Goal: Find specific page/section: Find specific page/section

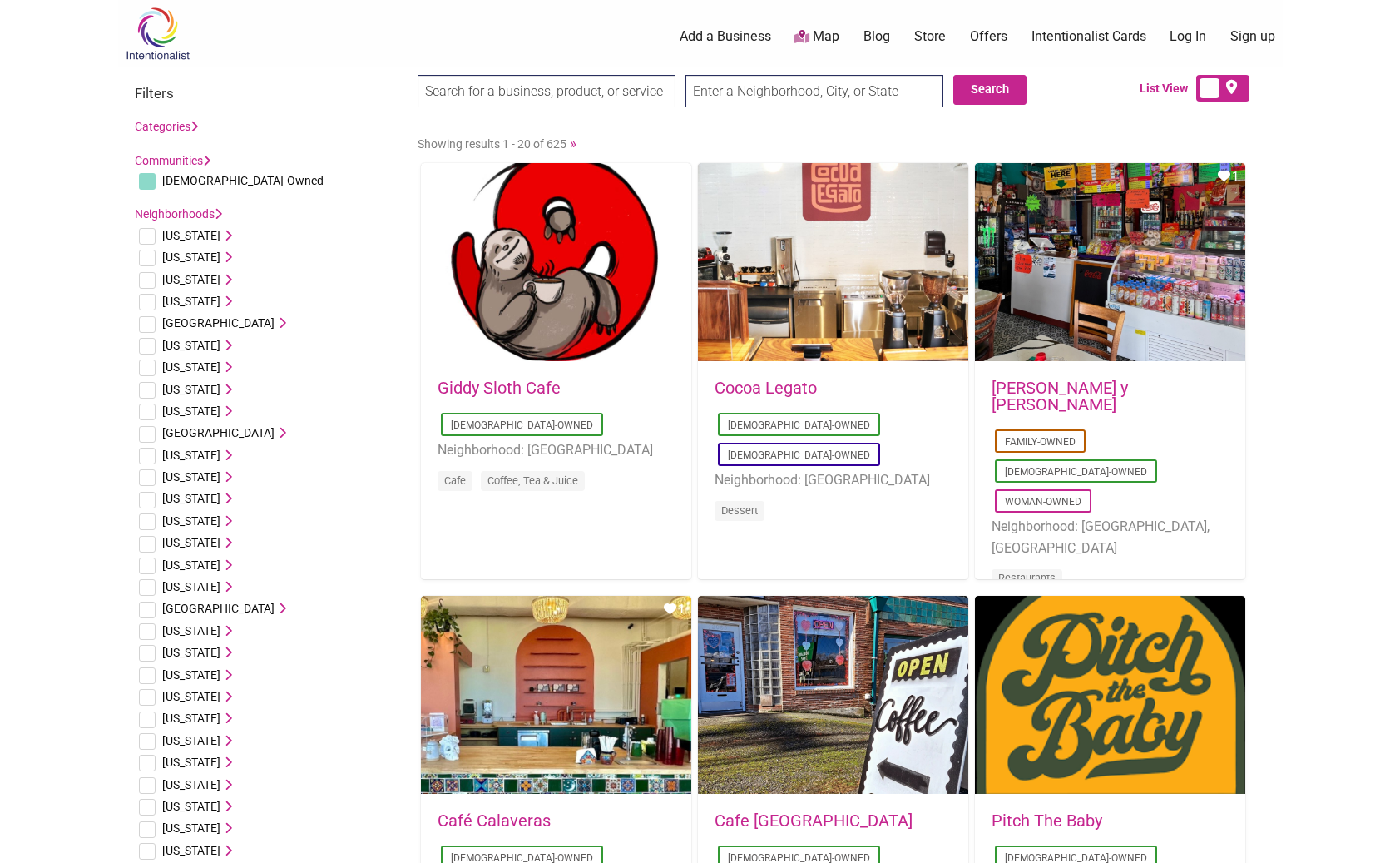
click at [805, 101] on input "text" at bounding box center [814, 91] width 258 height 32
type input "claremont"
click at [418, 75] on input "Search" at bounding box center [450, 92] width 64 height 34
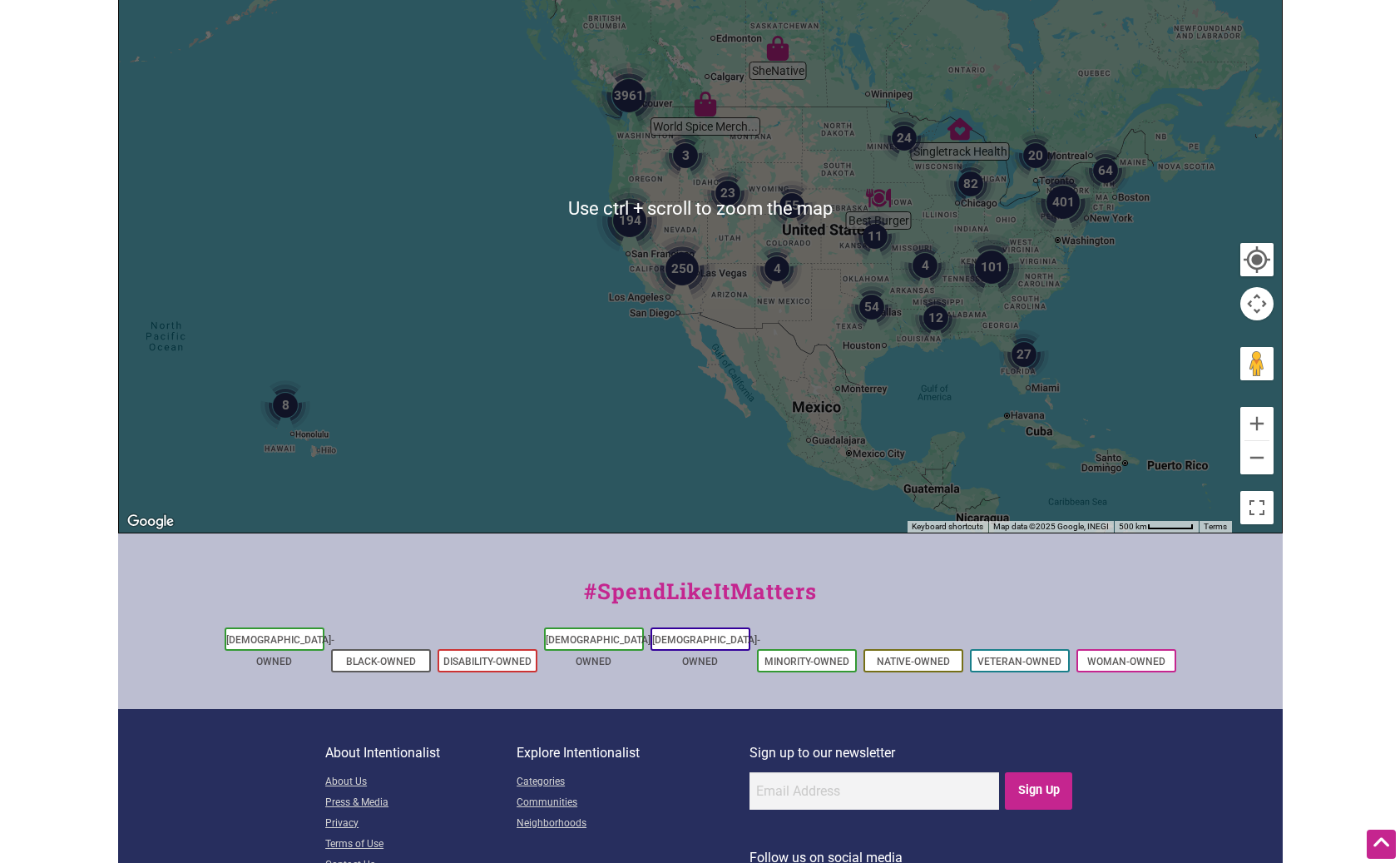
scroll to position [407, 0]
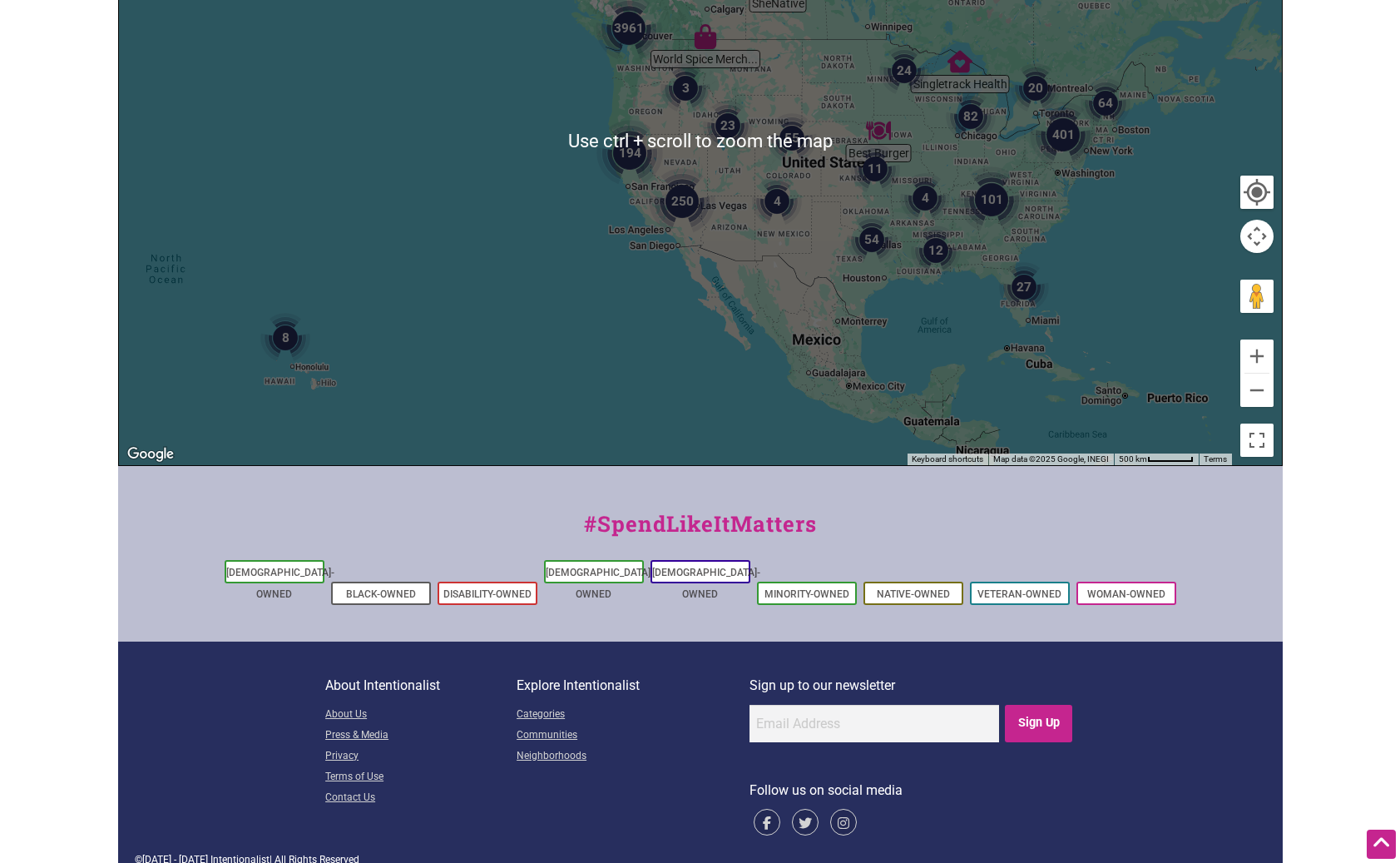
click at [674, 224] on img "250" at bounding box center [682, 201] width 66 height 66
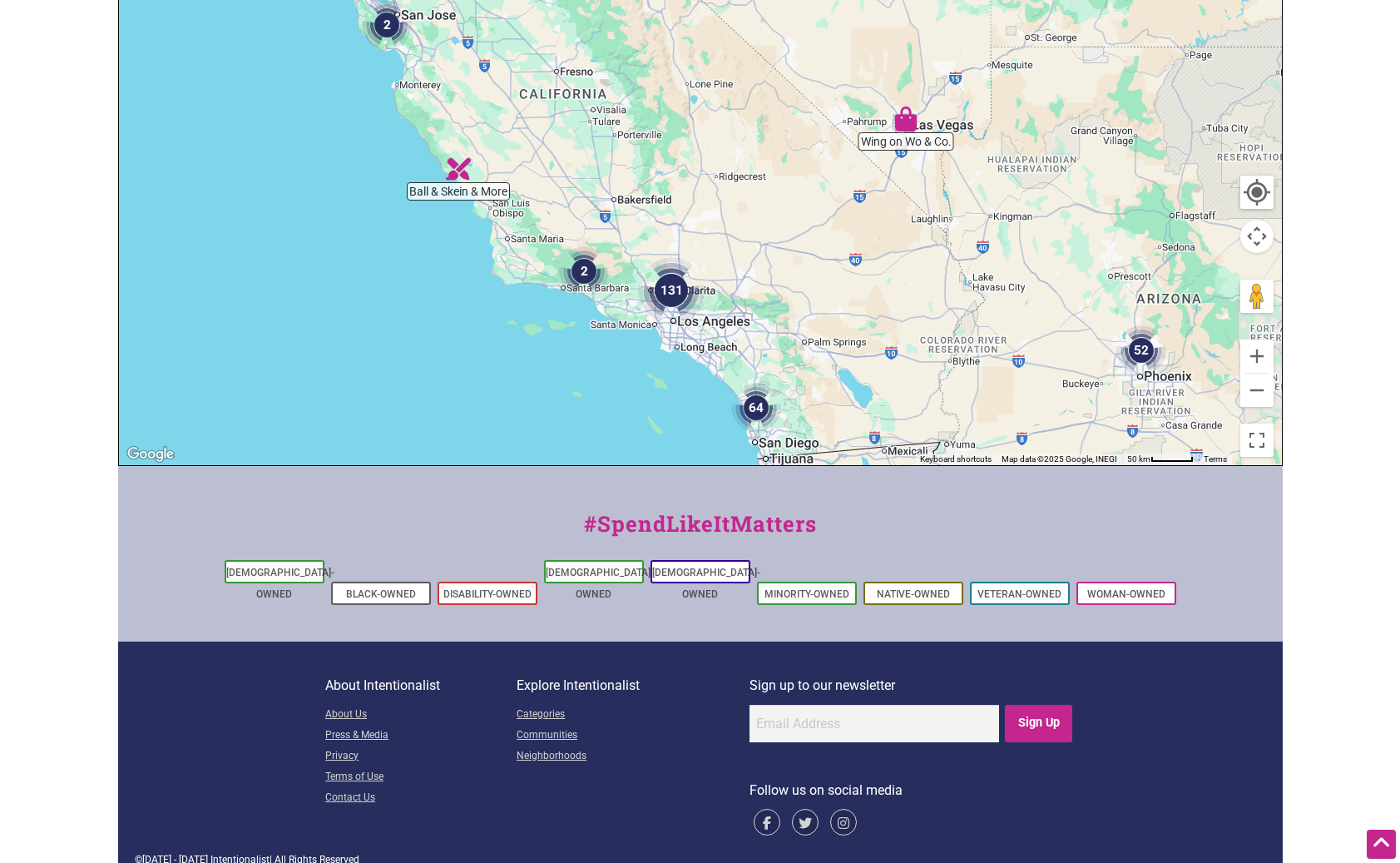
drag, startPoint x: 639, startPoint y: 186, endPoint x: 800, endPoint y: 344, distance: 225.6
click at [800, 344] on div "To navigate, press the arrow keys." at bounding box center [701, 141] width 1164 height 647
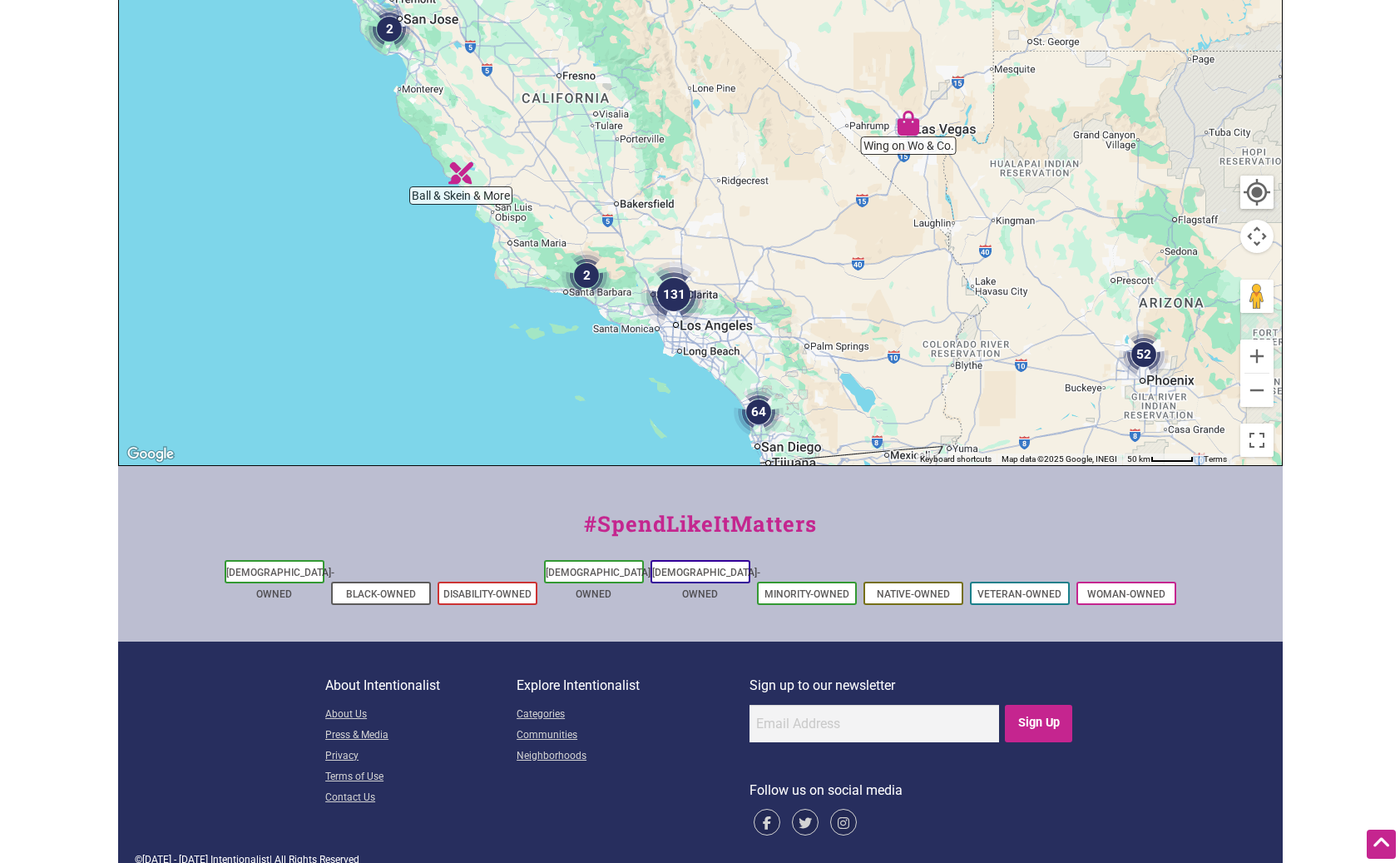
click at [726, 310] on div "To navigate, press the arrow keys." at bounding box center [701, 141] width 1164 height 647
click at [1252, 350] on button "Zoom in" at bounding box center [1257, 356] width 33 height 33
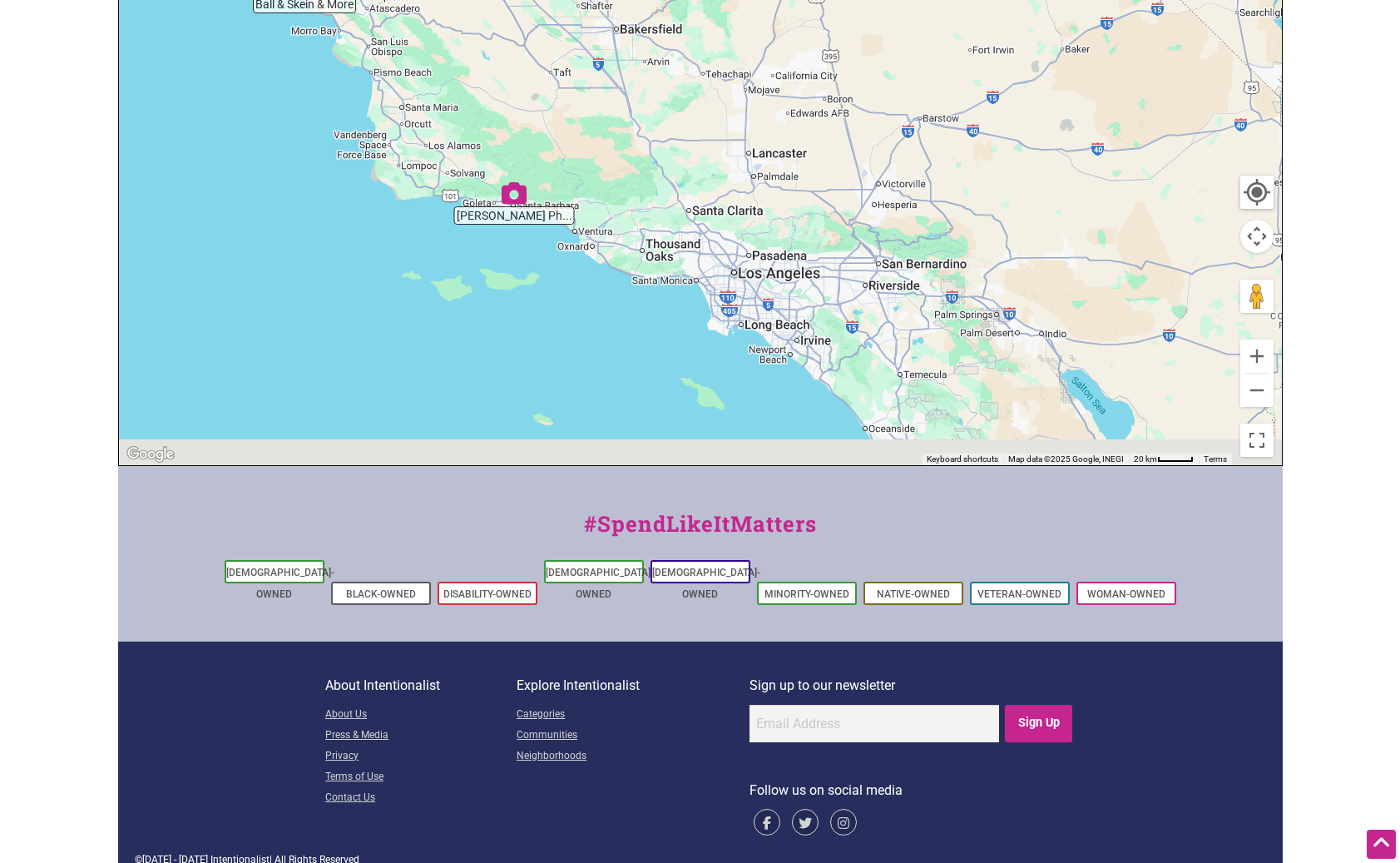
drag, startPoint x: 816, startPoint y: 349, endPoint x: 900, endPoint y: 75, distance: 286.6
click at [900, 75] on div "To navigate, press the arrow keys." at bounding box center [701, 141] width 1164 height 647
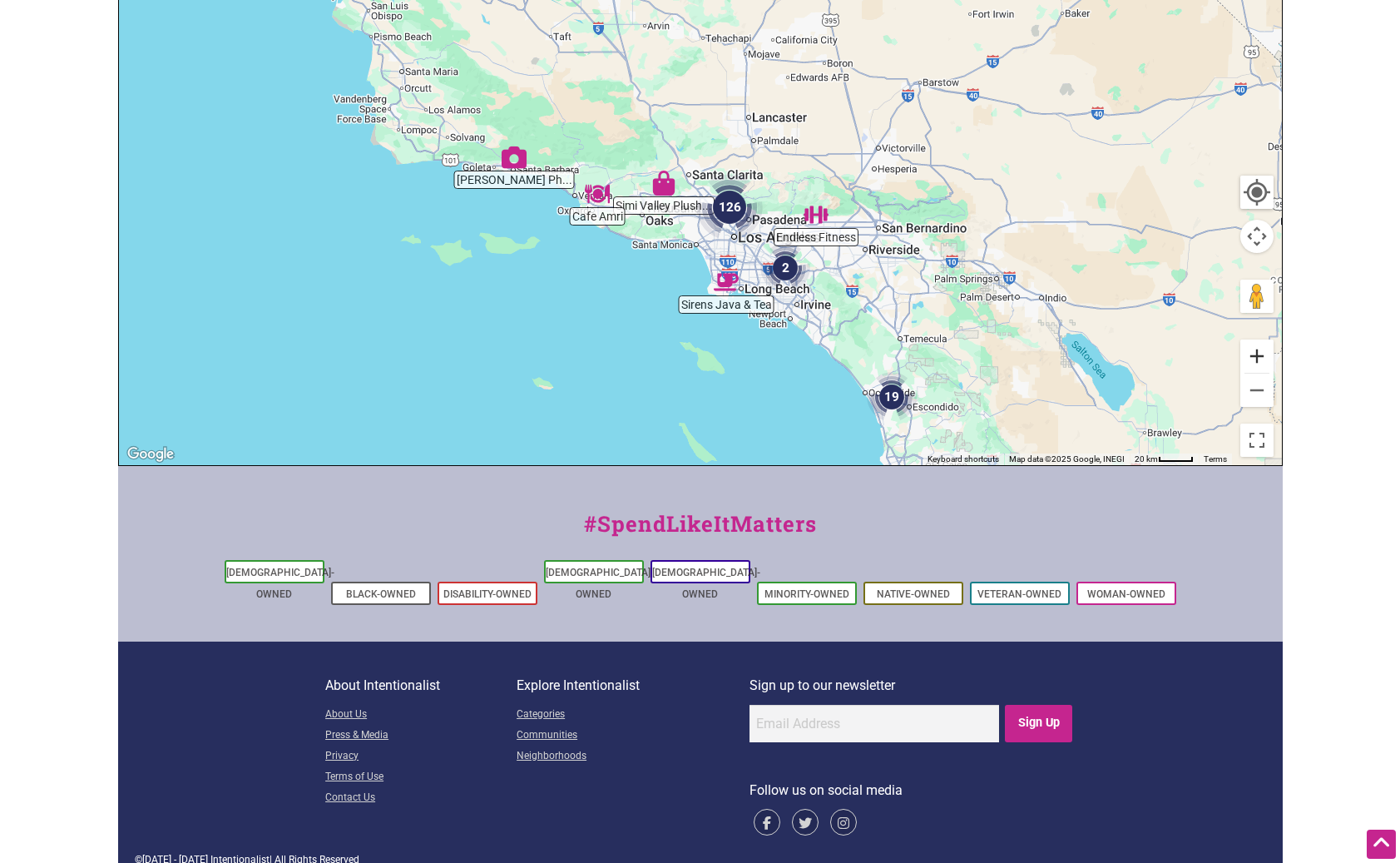
click at [1271, 360] on button "Zoom in" at bounding box center [1257, 356] width 33 height 33
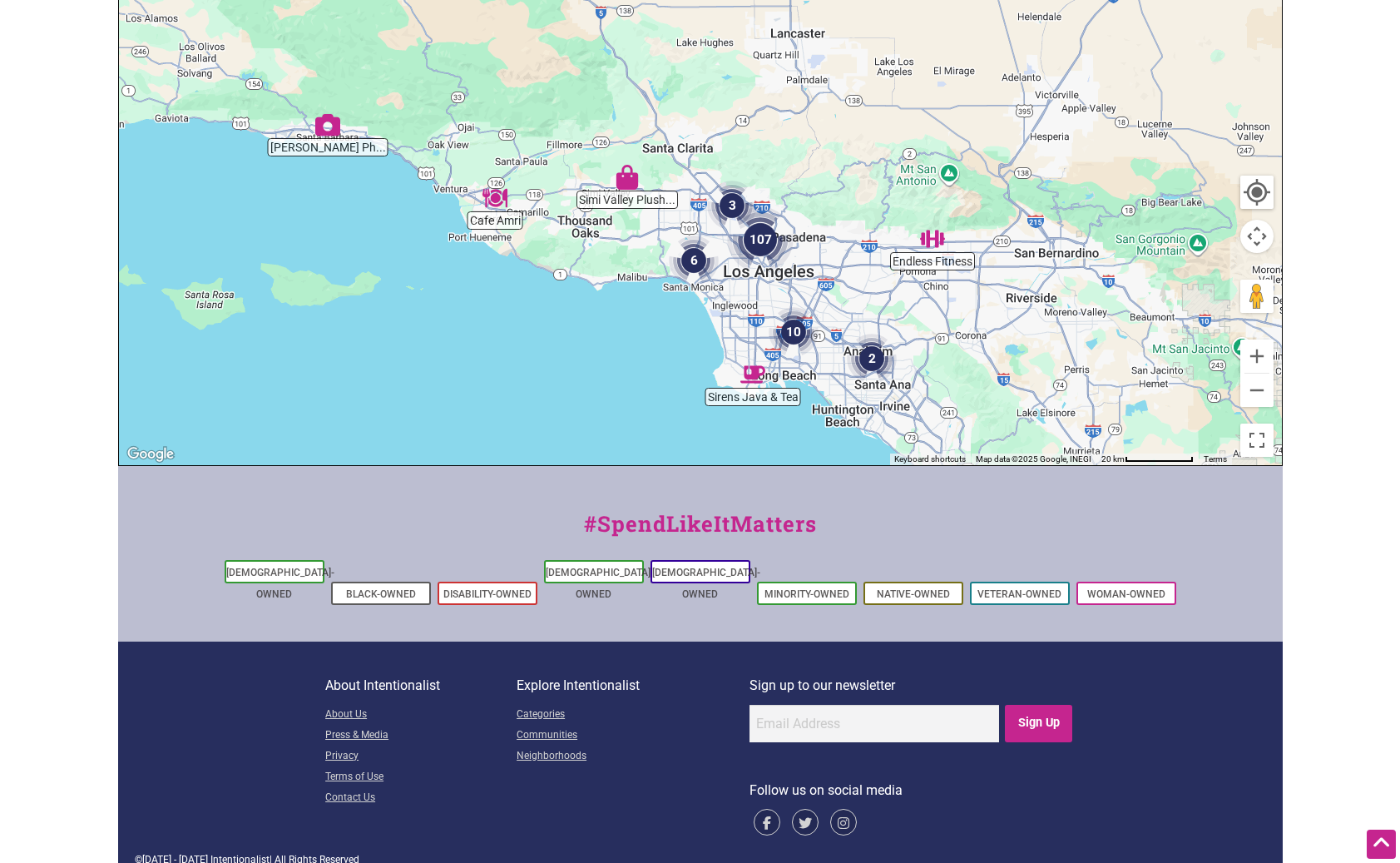
drag, startPoint x: 929, startPoint y: 324, endPoint x: 959, endPoint y: 261, distance: 69.8
click at [930, 248] on div "To navigate, press the arrow keys." at bounding box center [701, 141] width 1164 height 647
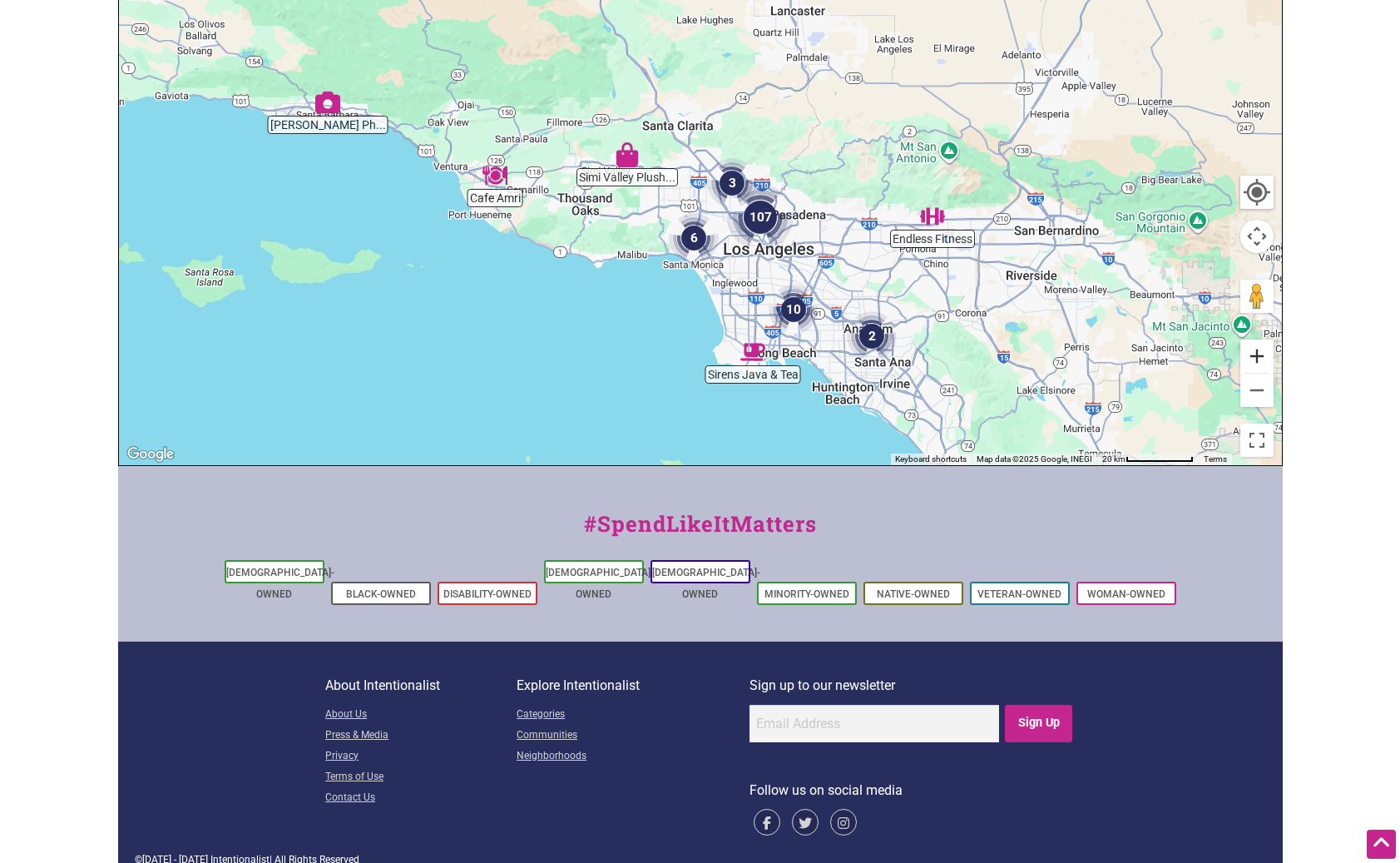
click at [1244, 346] on button "Zoom in" at bounding box center [1257, 356] width 33 height 33
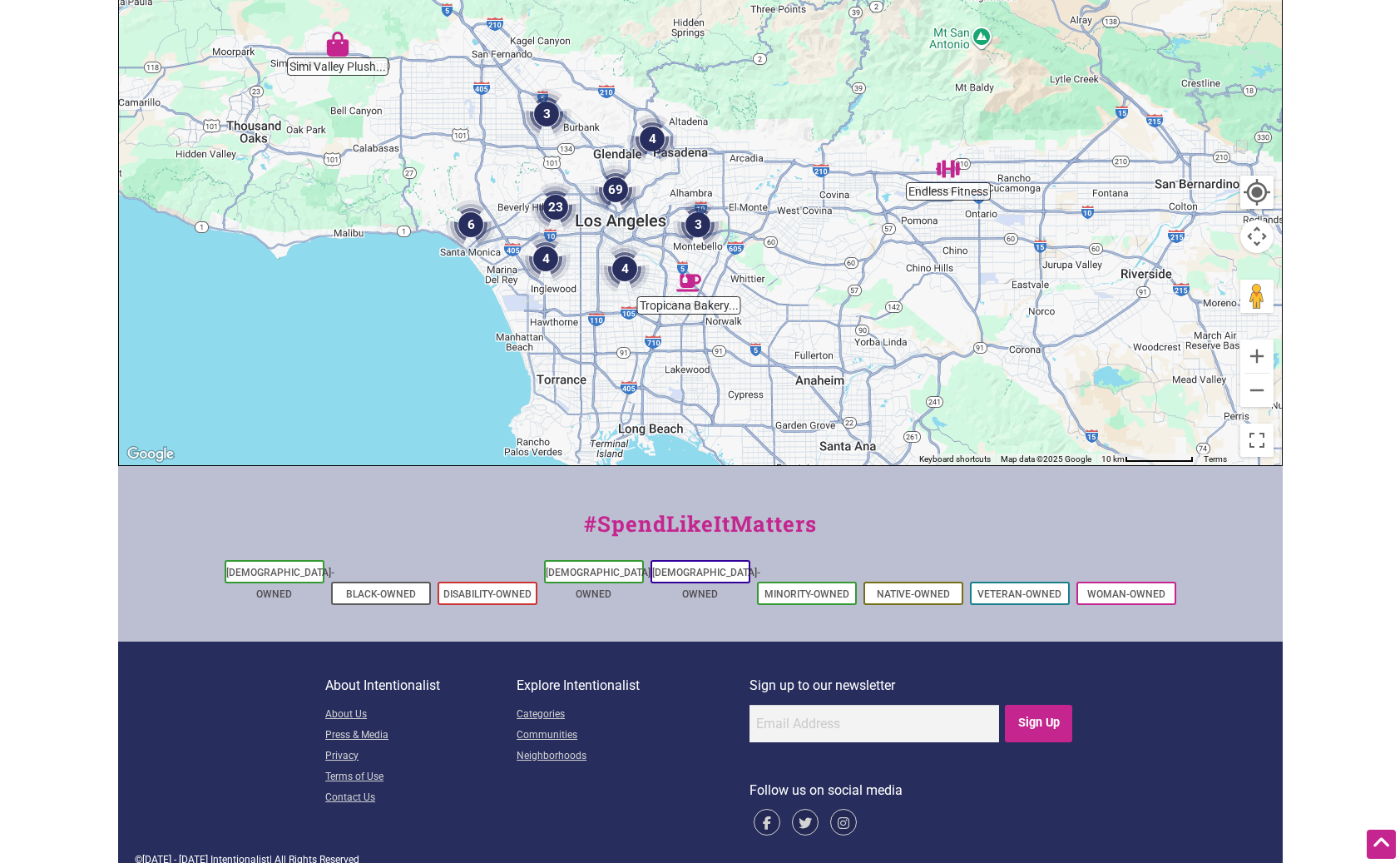
drag, startPoint x: 1023, startPoint y: 360, endPoint x: 808, endPoint y: 226, distance: 253.3
click at [808, 231] on div "To navigate, press the arrow keys." at bounding box center [701, 141] width 1164 height 647
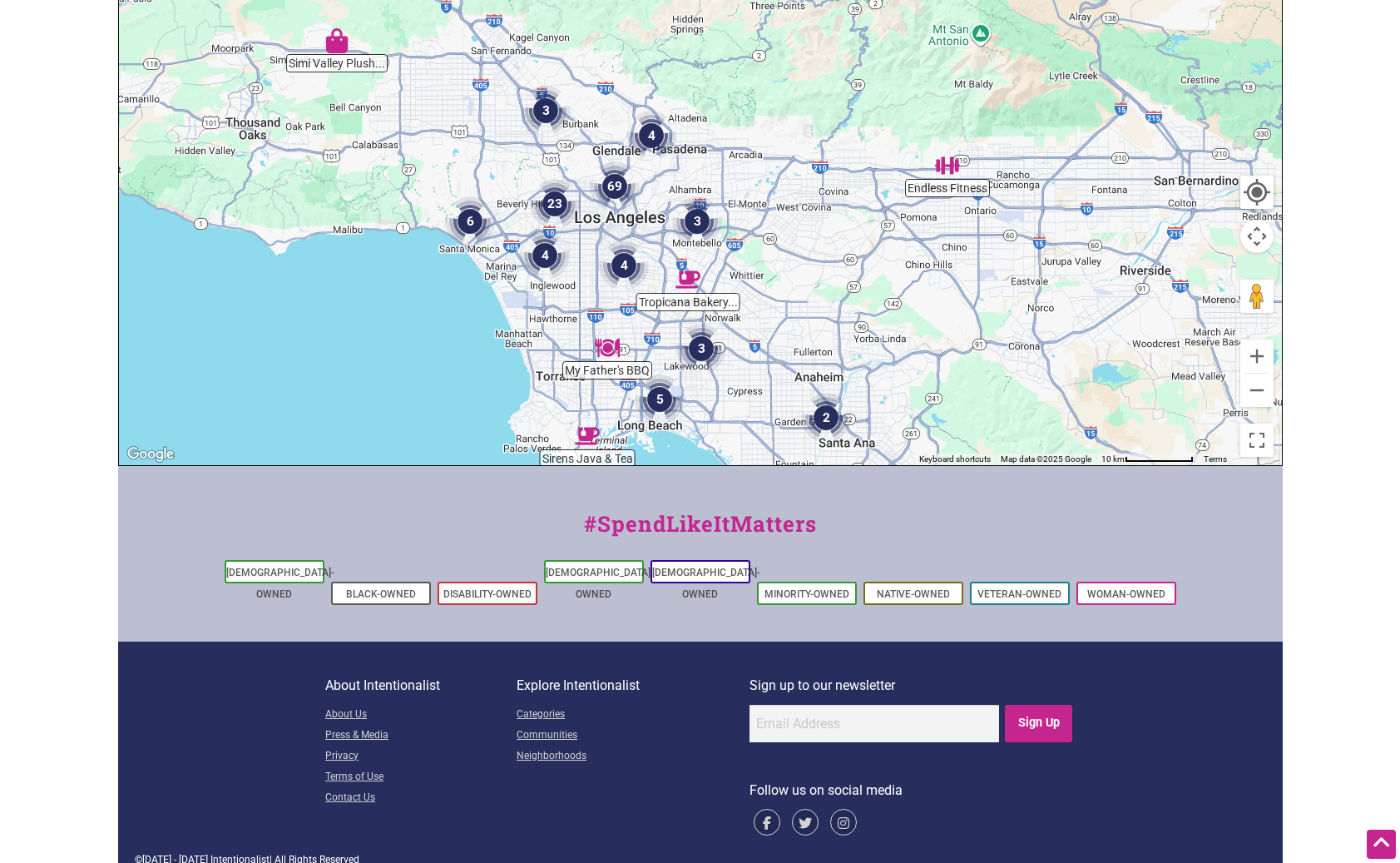
click at [686, 223] on img "3" at bounding box center [697, 221] width 50 height 50
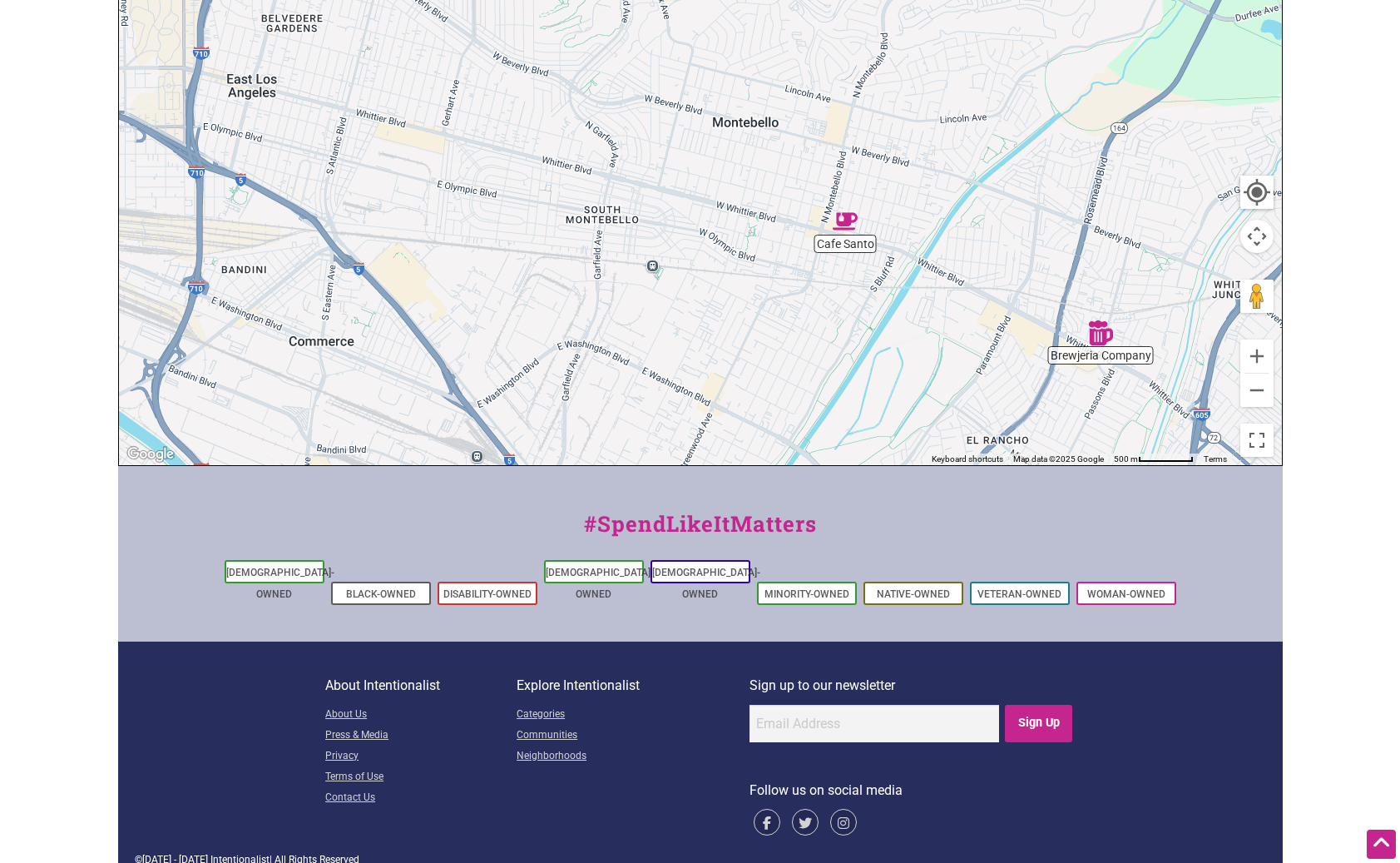
click at [851, 226] on img "Cafe Santo" at bounding box center [845, 222] width 25 height 25
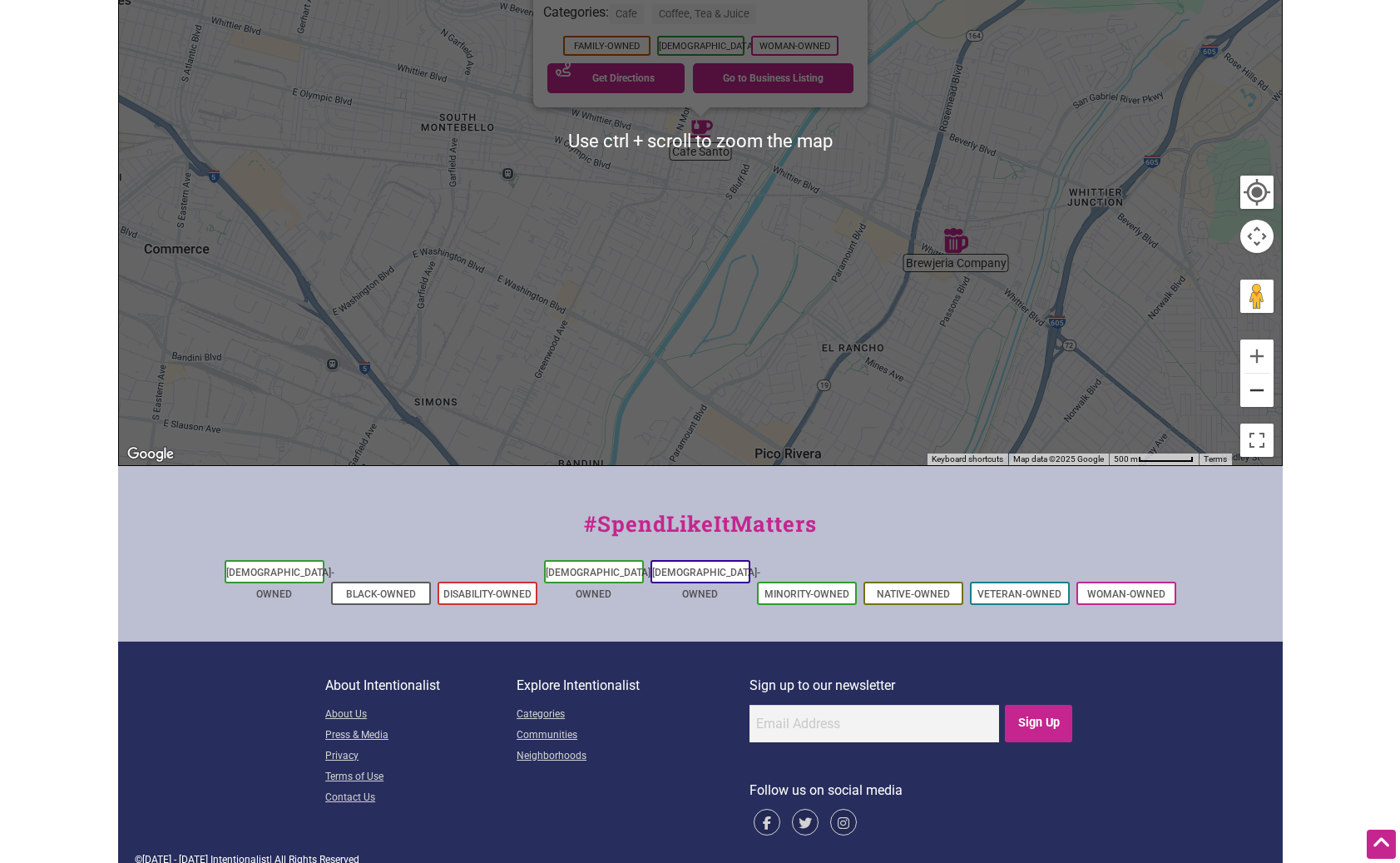
click at [1268, 387] on button "Zoom out" at bounding box center [1257, 390] width 33 height 33
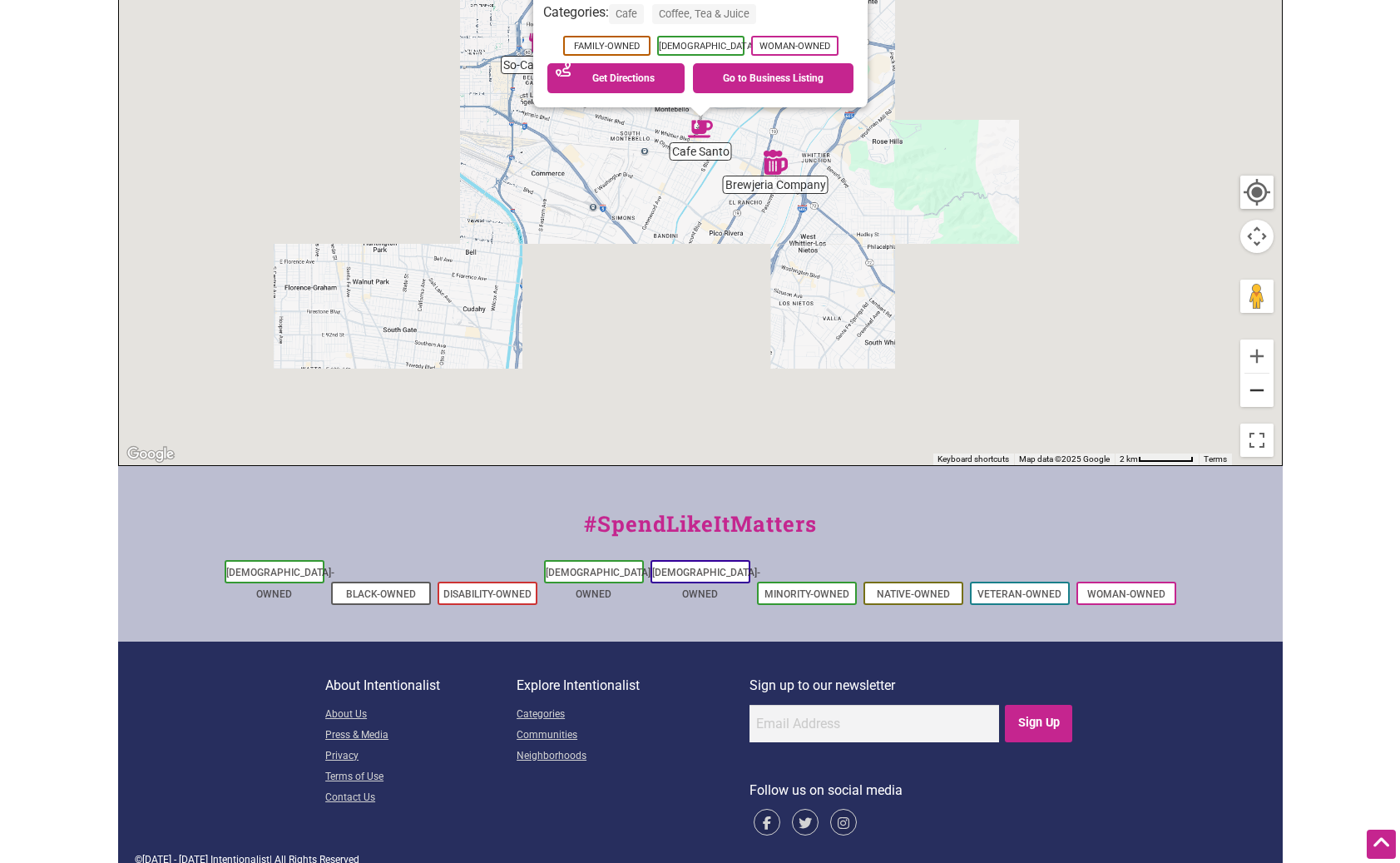
click at [1268, 387] on button "Zoom out" at bounding box center [1257, 390] width 33 height 33
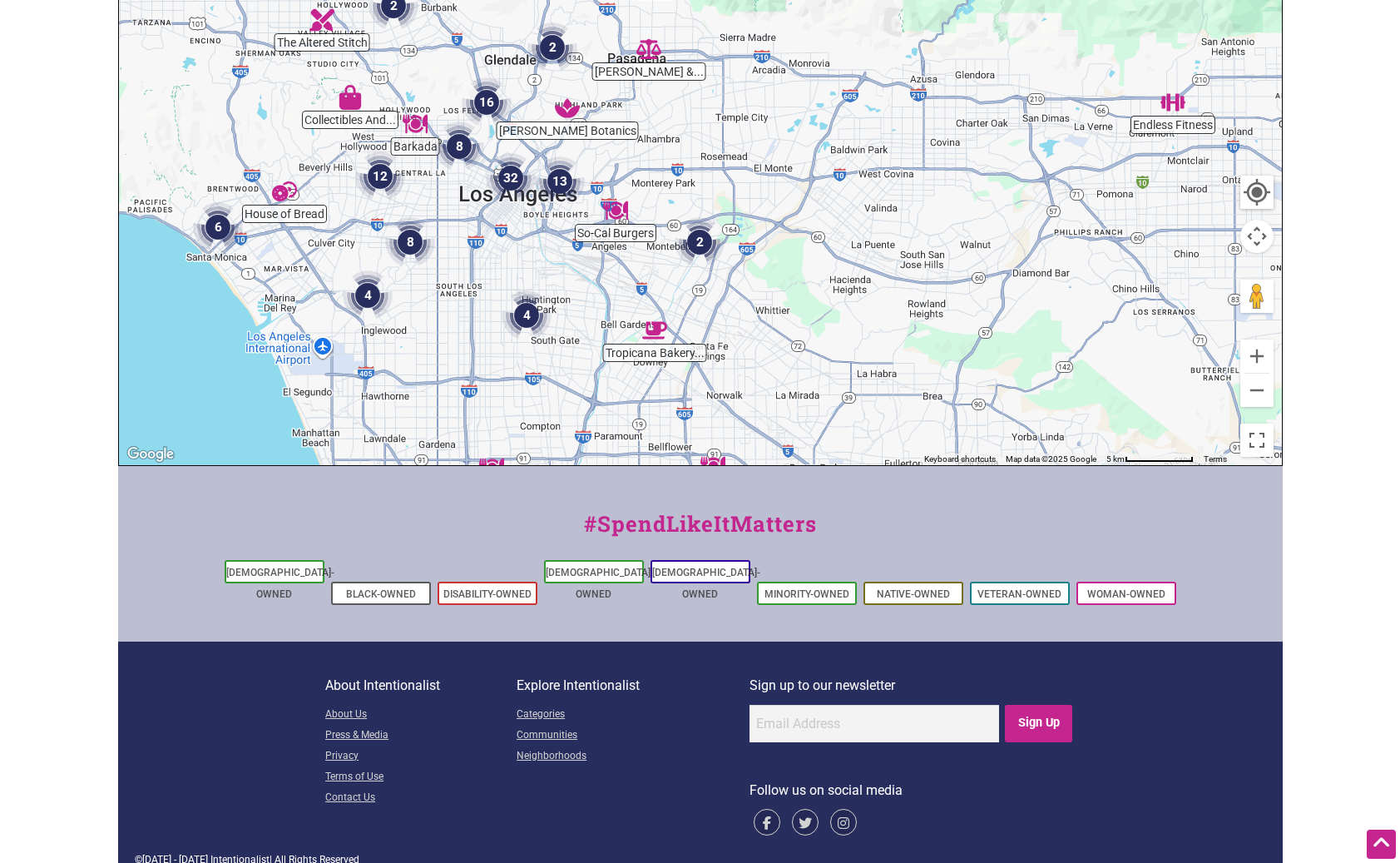
drag, startPoint x: 913, startPoint y: 252, endPoint x: 871, endPoint y: 419, distance: 172.2
click at [871, 419] on div "To navigate, press the arrow keys." at bounding box center [701, 141] width 1164 height 647
